Goal: Navigation & Orientation: Understand site structure

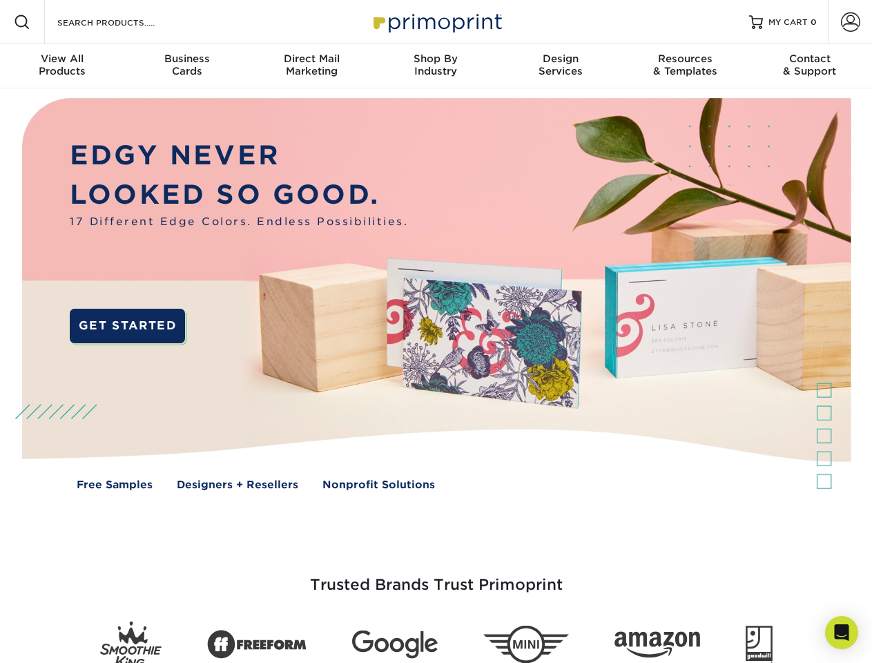
click at [436, 331] on img at bounding box center [435, 304] width 863 height 432
click at [22, 22] on span at bounding box center [22, 22] width 17 height 17
click at [850, 22] on span at bounding box center [850, 21] width 19 height 19
click at [62, 66] on div "View All Products" at bounding box center [62, 64] width 124 height 25
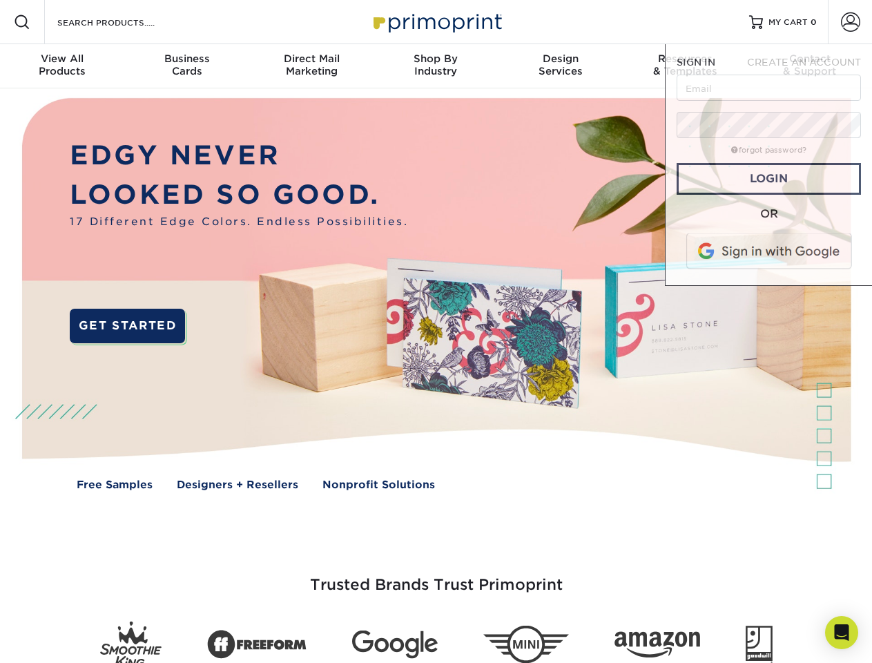
click at [186, 66] on div "Business Cards" at bounding box center [186, 64] width 124 height 25
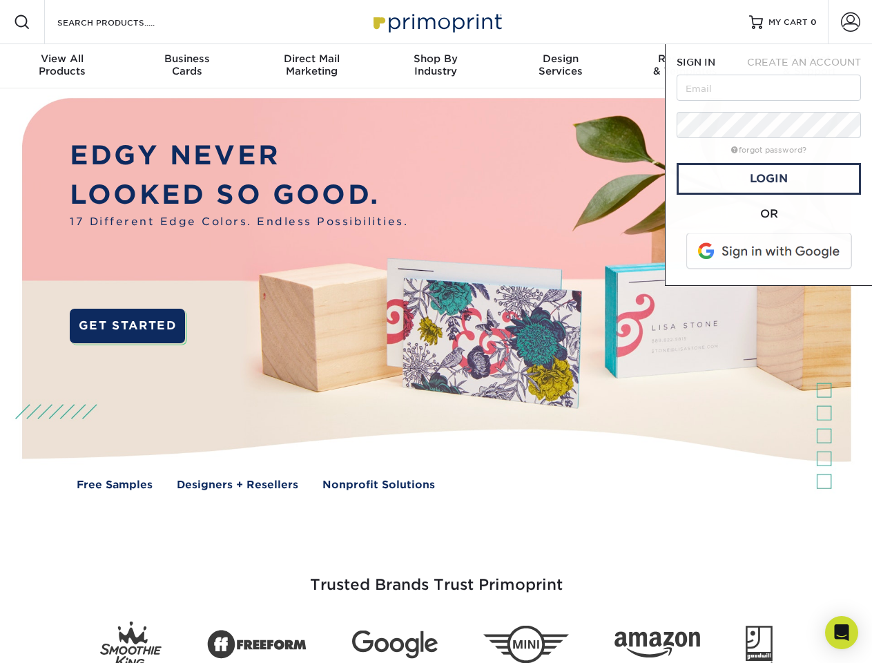
click at [311, 66] on div "Direct Mail Marketing" at bounding box center [311, 64] width 124 height 25
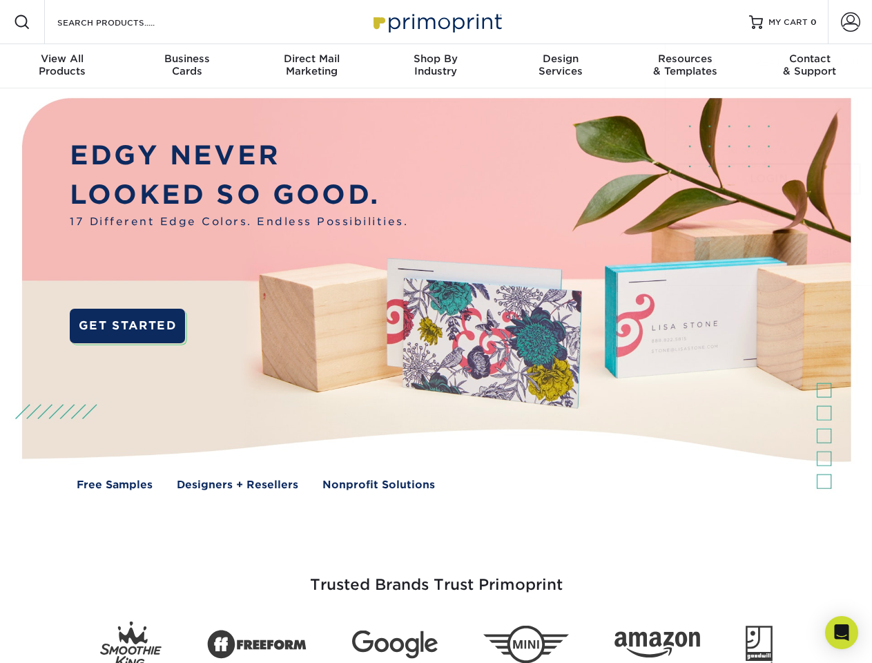
click at [436, 66] on div "Shop By Industry" at bounding box center [436, 64] width 124 height 25
click at [561, 66] on div "Design Services" at bounding box center [560, 64] width 124 height 25
click at [685, 66] on span "SIGN IN" at bounding box center [696, 62] width 39 height 11
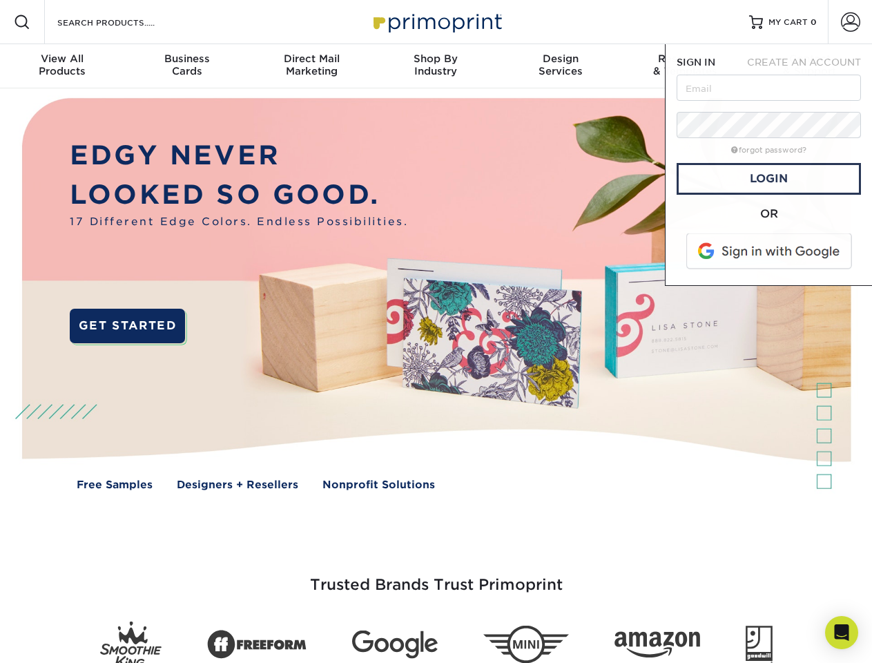
click at [810, 66] on div "Contact & Support" at bounding box center [810, 64] width 124 height 25
